Goal: Navigation & Orientation: Understand site structure

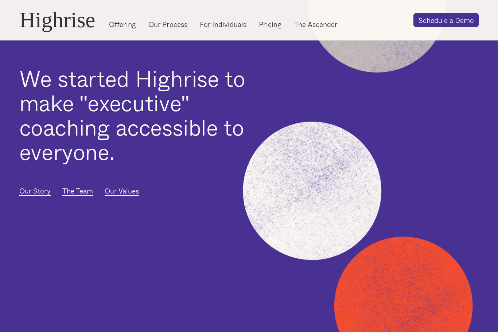
click at [269, 21] on link "Pricing" at bounding box center [270, 24] width 23 height 10
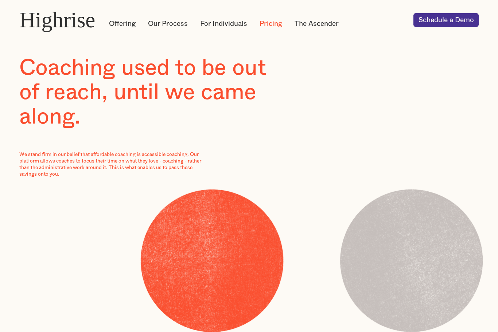
click at [124, 26] on link "Offering" at bounding box center [122, 24] width 27 height 10
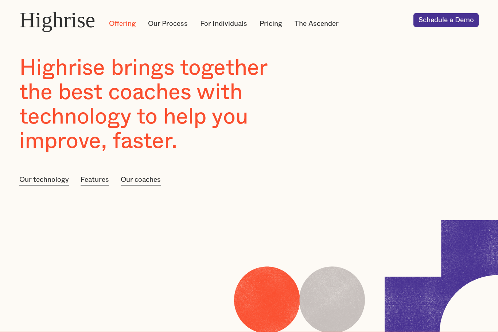
click at [164, 26] on link "Our Process" at bounding box center [168, 24] width 40 height 10
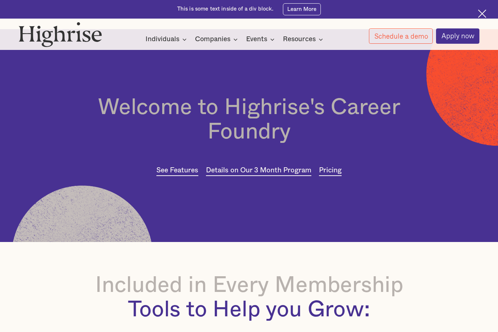
scroll to position [15, 0]
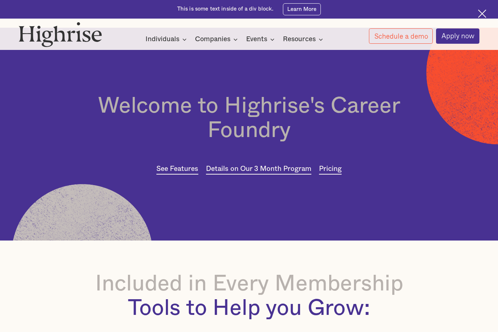
click at [258, 35] on div "Events" at bounding box center [256, 39] width 21 height 9
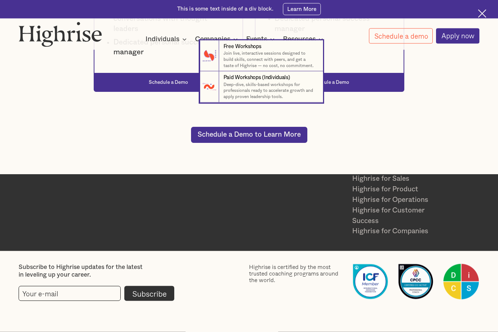
scroll to position [1448, 0]
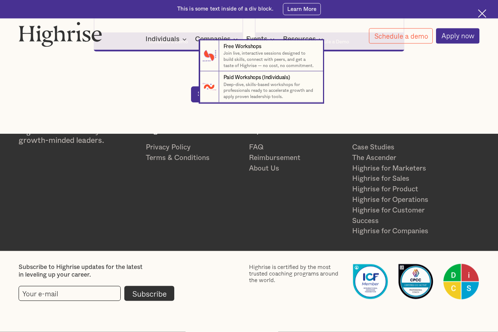
click at [364, 184] on link "Highrise for Sales" at bounding box center [399, 179] width 95 height 11
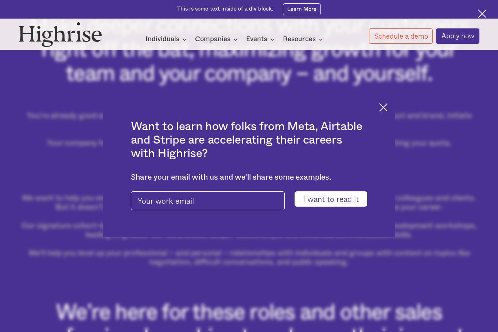
scroll to position [242, 0]
